Goal: Navigation & Orientation: Find specific page/section

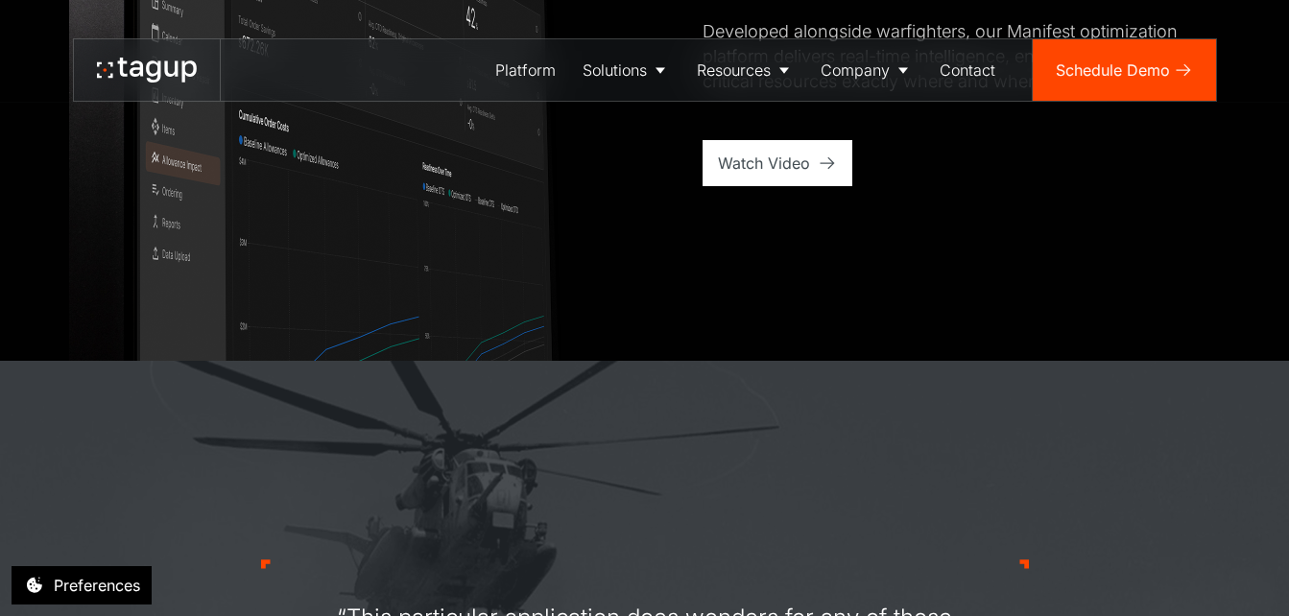
scroll to position [1536, 0]
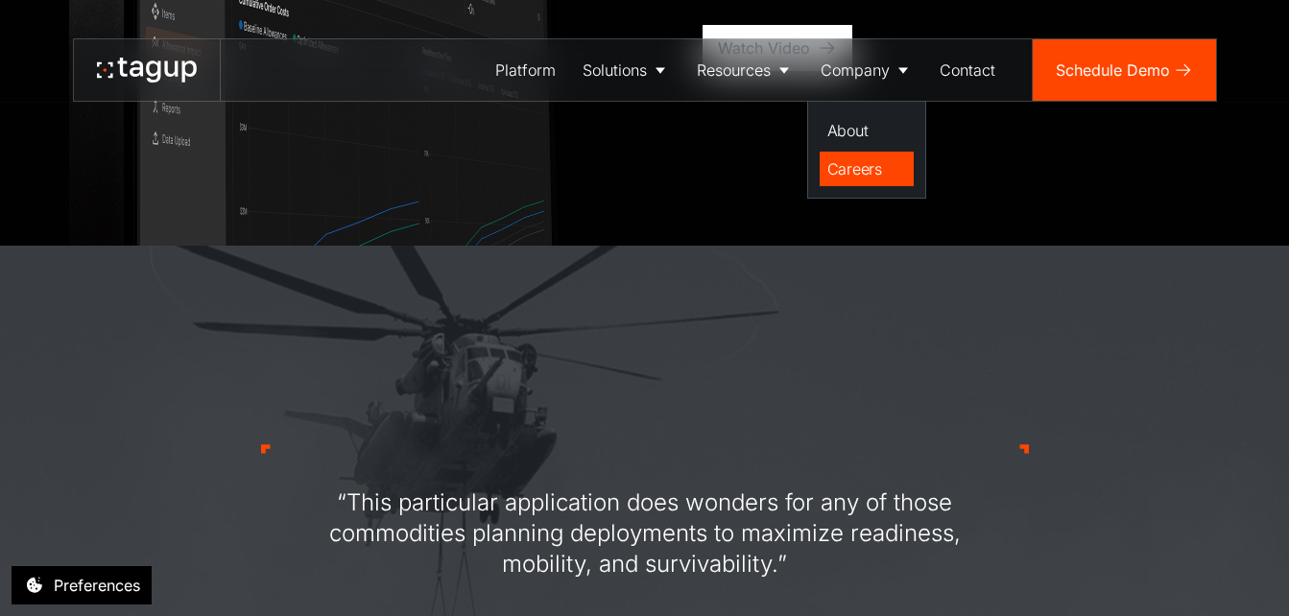
click at [858, 168] on div "Careers" at bounding box center [866, 168] width 79 height 23
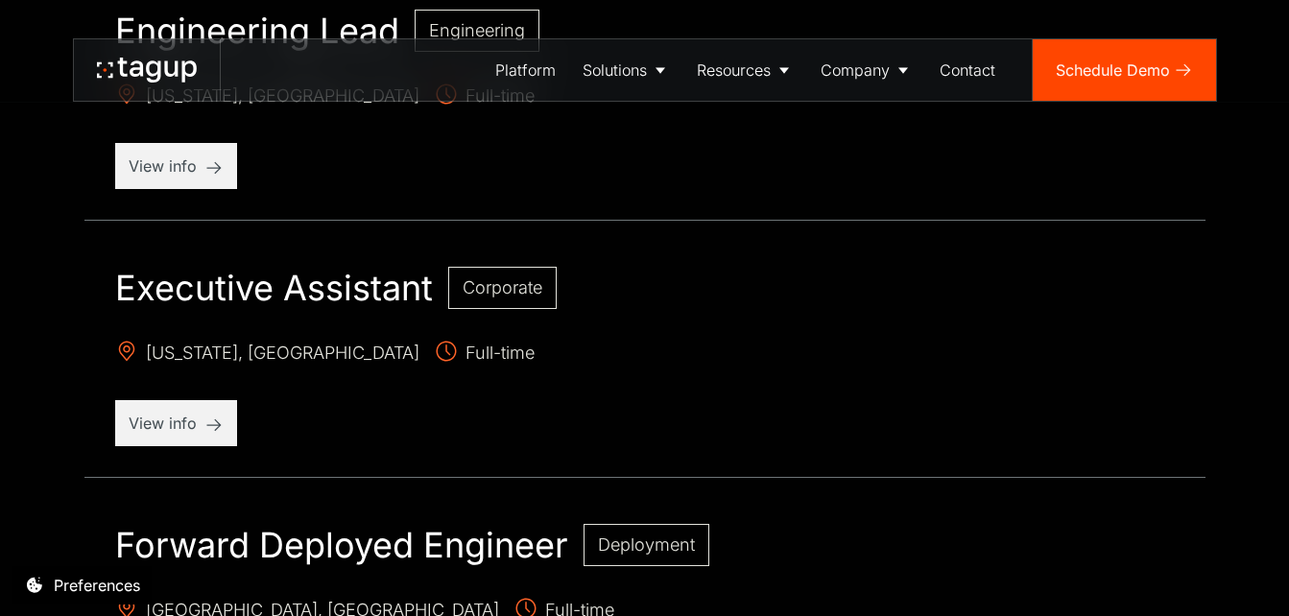
scroll to position [1056, 0]
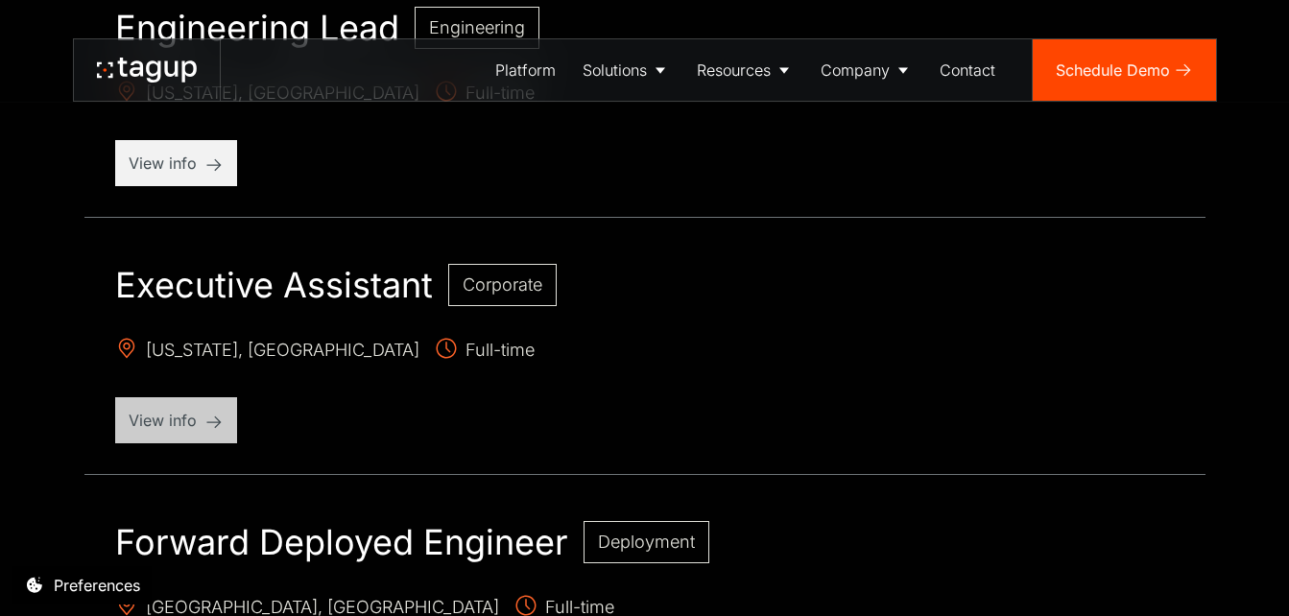
click at [207, 423] on p "View info" at bounding box center [176, 420] width 95 height 23
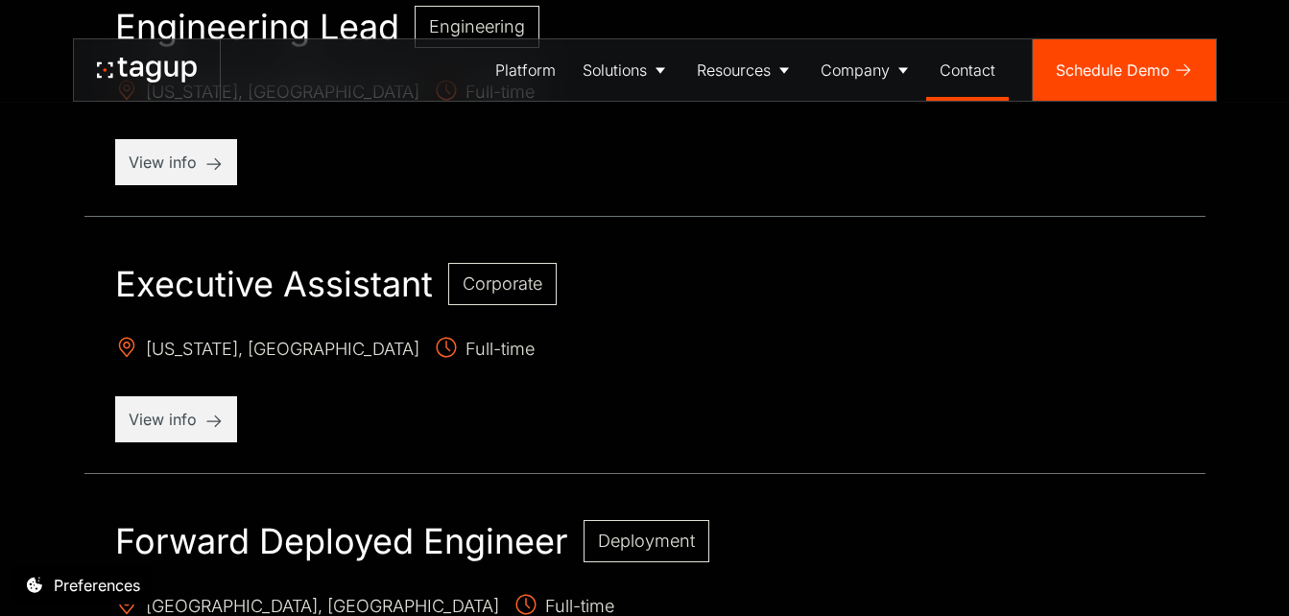
scroll to position [1056, 0]
click at [974, 83] on link "Contact" at bounding box center [967, 69] width 83 height 61
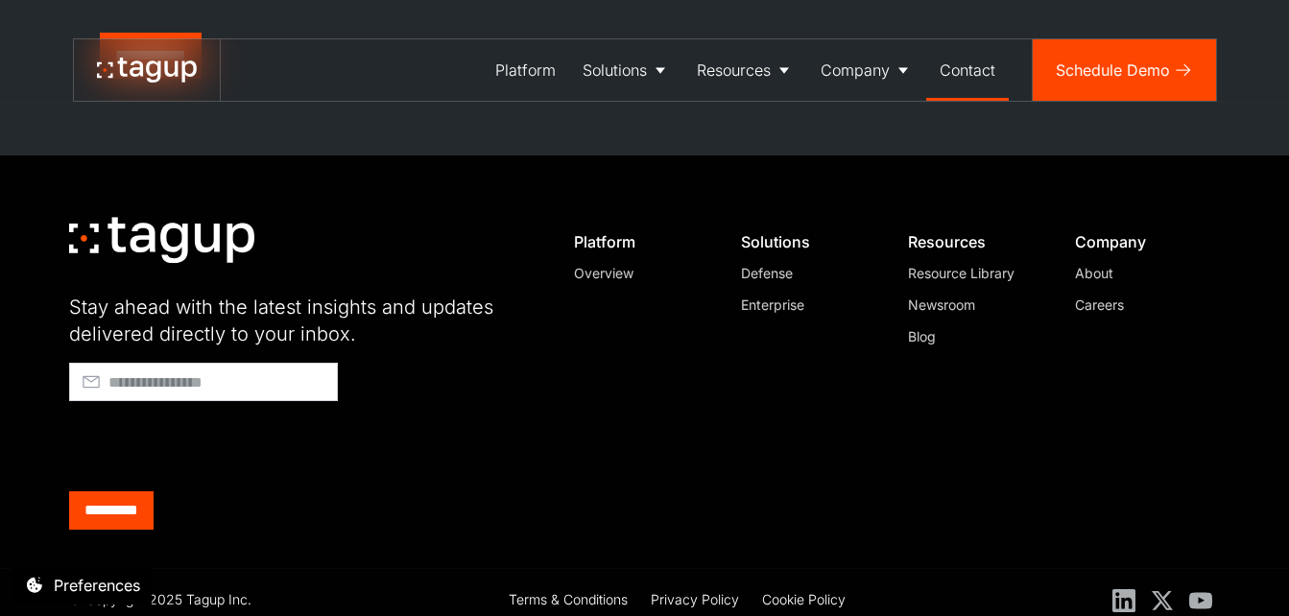
scroll to position [1123, 0]
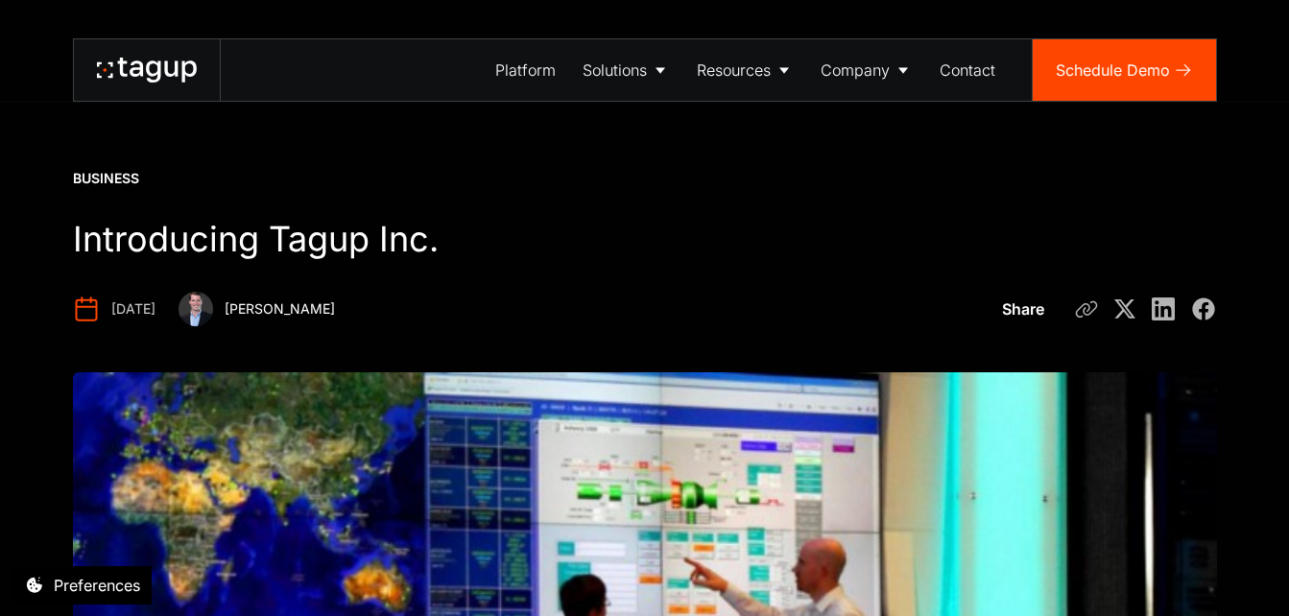
click at [163, 68] on icon at bounding box center [147, 70] width 100 height 25
